Goal: Task Accomplishment & Management: Complete application form

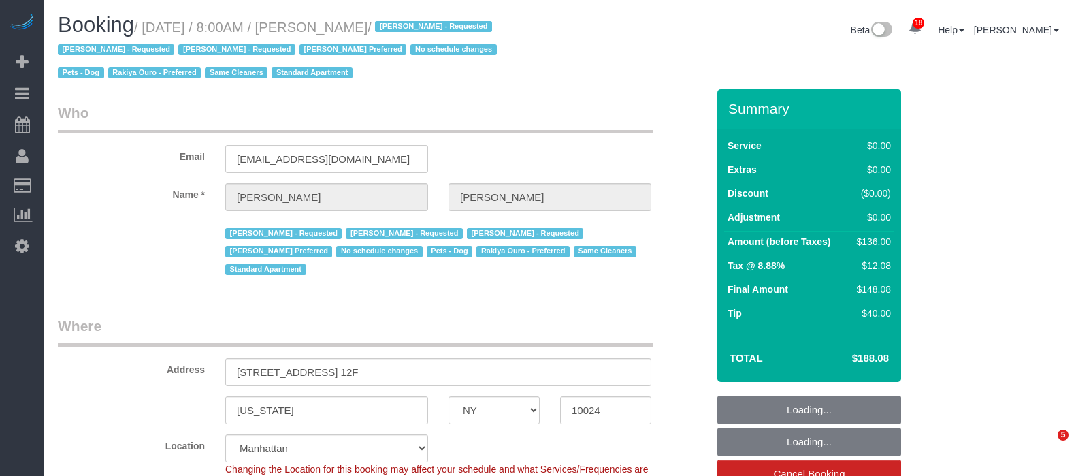
select select "NY"
select select "1"
select select "spot1"
select select "number:89"
select select "number:90"
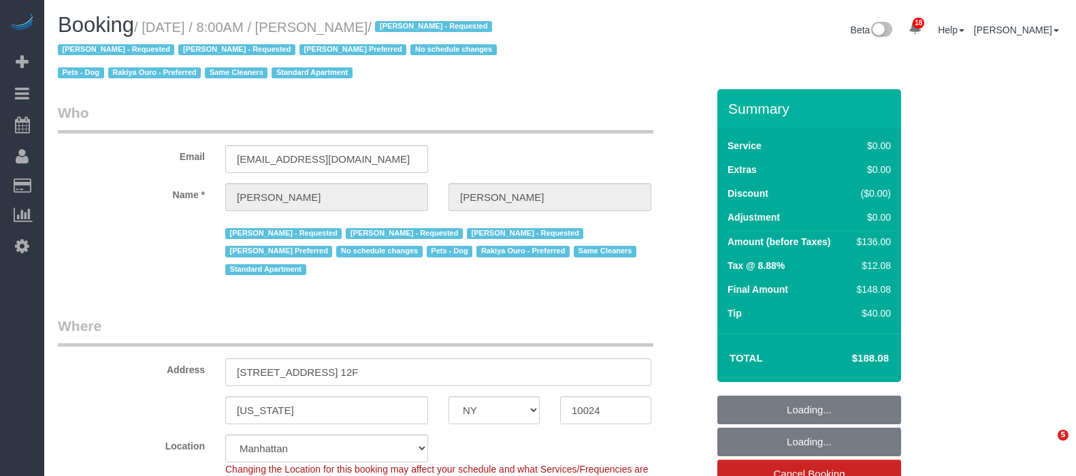
select select "number:13"
select select "number:6"
select select "number:21"
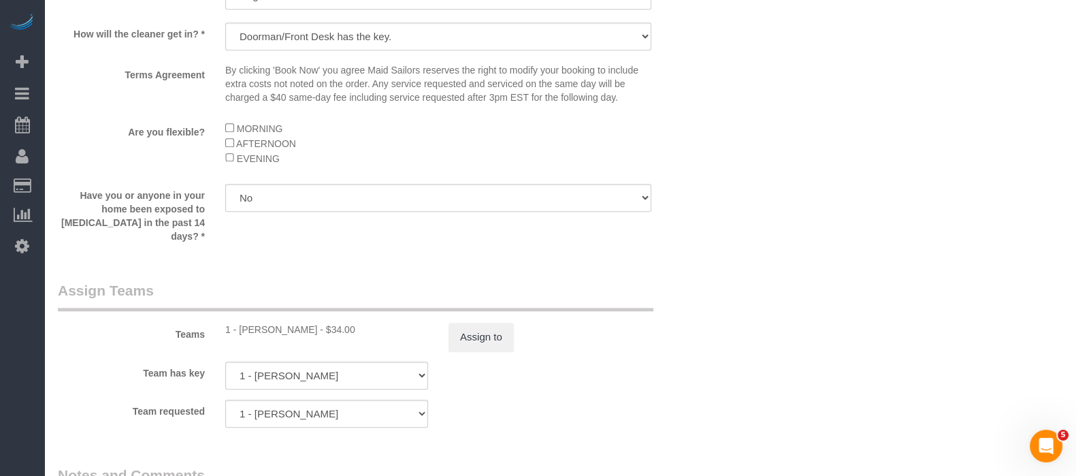
scroll to position [1787, 0]
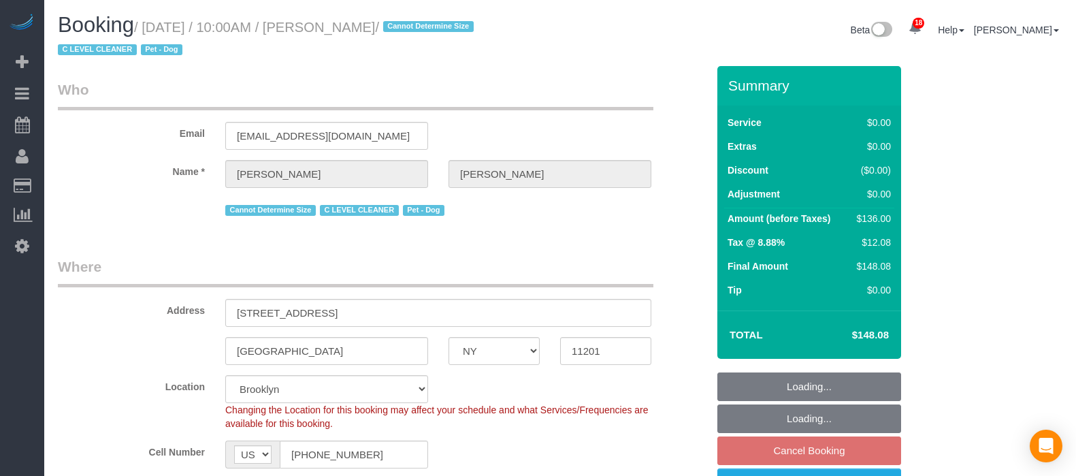
select select "NY"
select select "1"
select select "string:stripe-pm_1Nj3TP4VGloSiKo7GSDuJG2L"
select select "spot2"
select select "number:89"
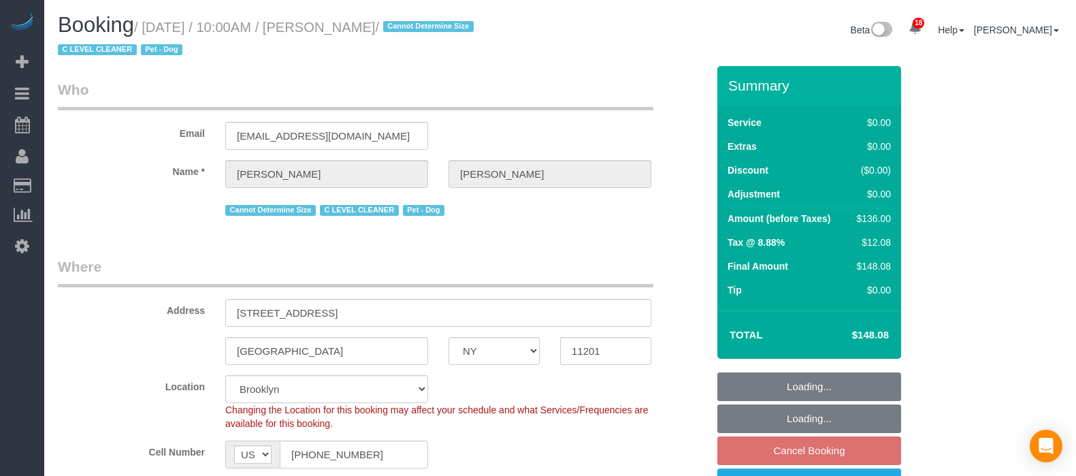
select select "number:90"
select select "number:13"
select select "number:6"
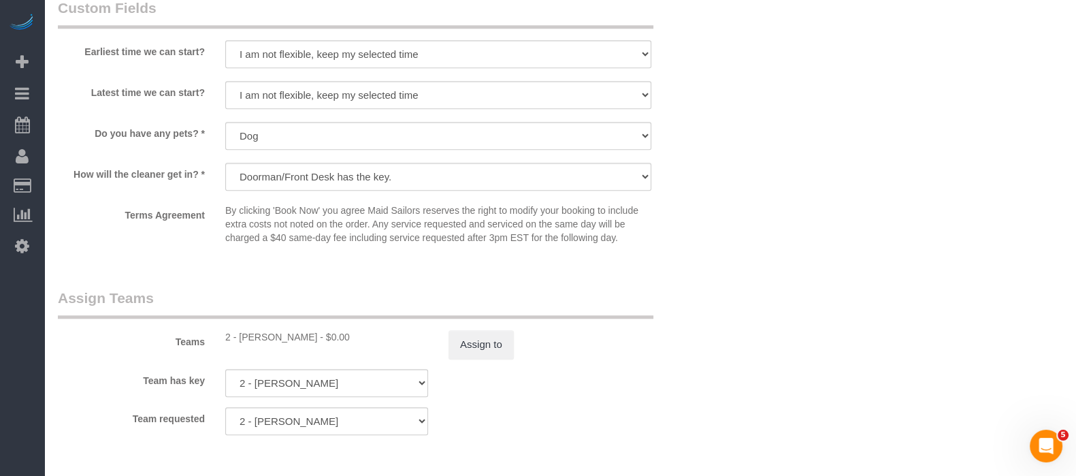
scroll to position [1872, 0]
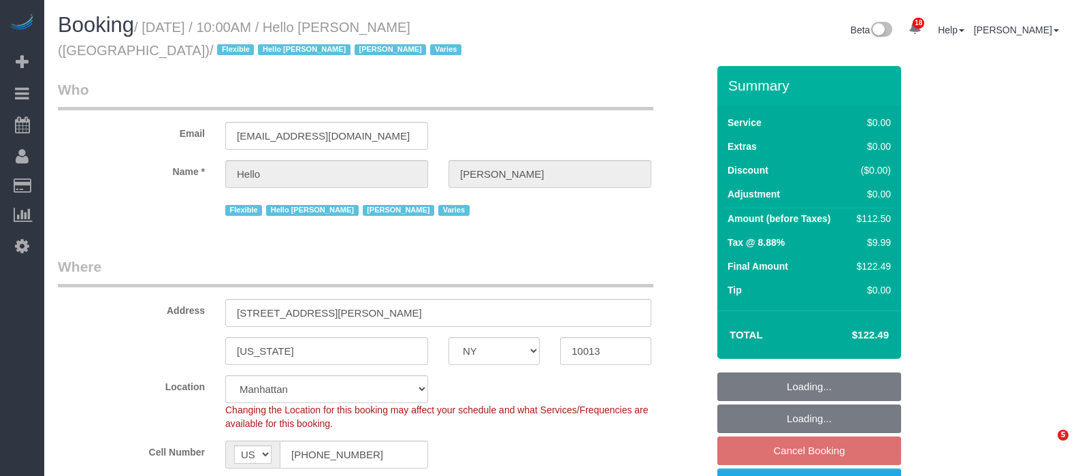
select select "NY"
select select "spot60"
select select "number:89"
select select "number:90"
select select "number:15"
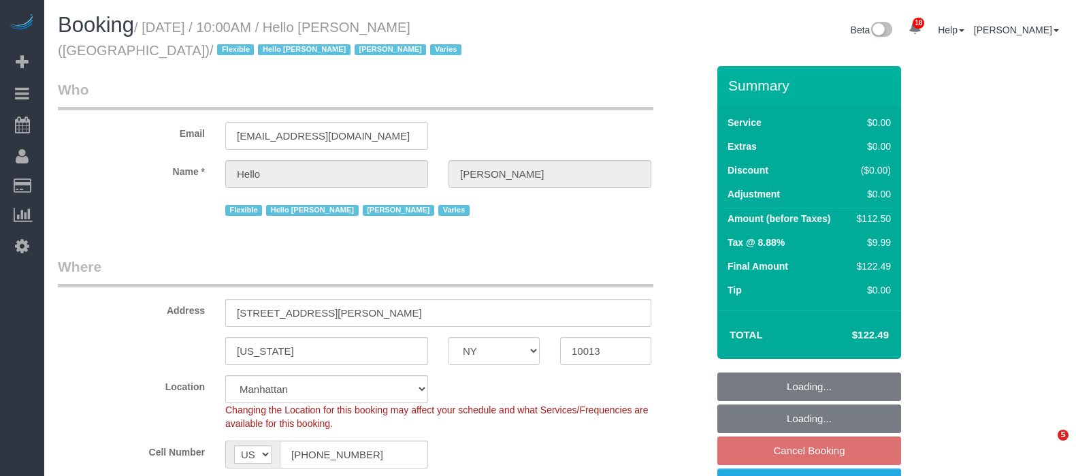
select select "number:6"
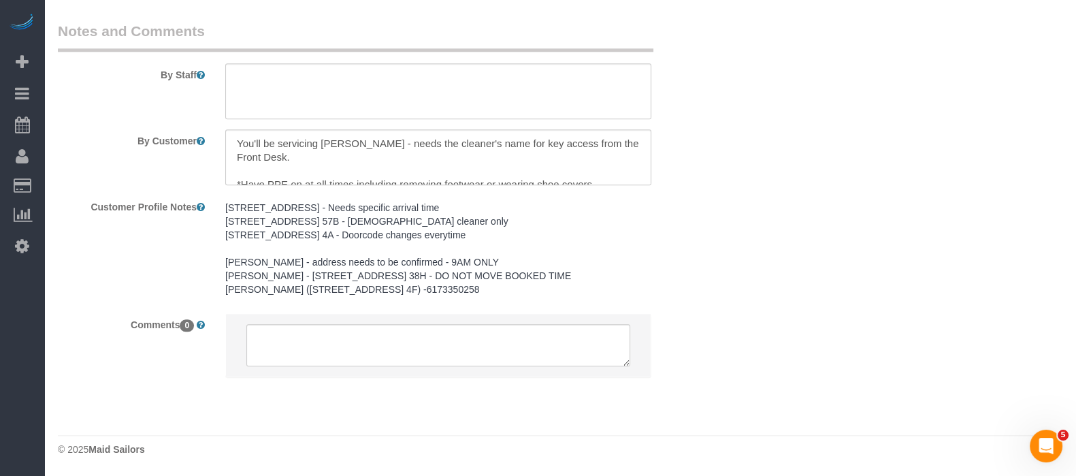
scroll to position [1965, 0]
